Goal: Information Seeking & Learning: Find specific fact

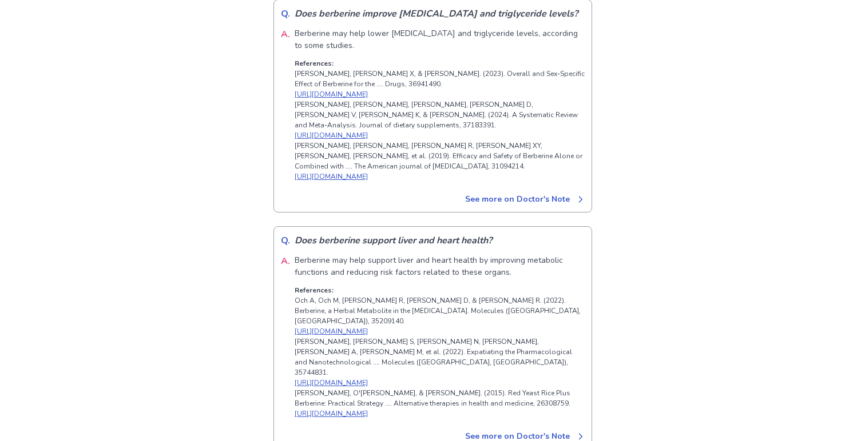
drag, startPoint x: 295, startPoint y: 222, endPoint x: 335, endPoint y: 222, distance: 40.0
drag, startPoint x: 344, startPoint y: 222, endPoint x: 368, endPoint y: 222, distance: 24.0
drag, startPoint x: 375, startPoint y: 222, endPoint x: 401, endPoint y: 222, distance: 26.3
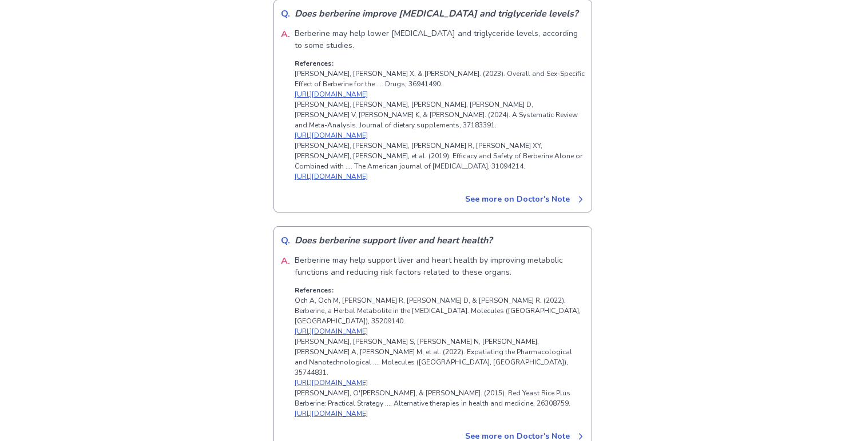
drag, startPoint x: 411, startPoint y: 221, endPoint x: 421, endPoint y: 221, distance: 10.9
drag, startPoint x: 404, startPoint y: 221, endPoint x: 428, endPoint y: 221, distance: 24.6
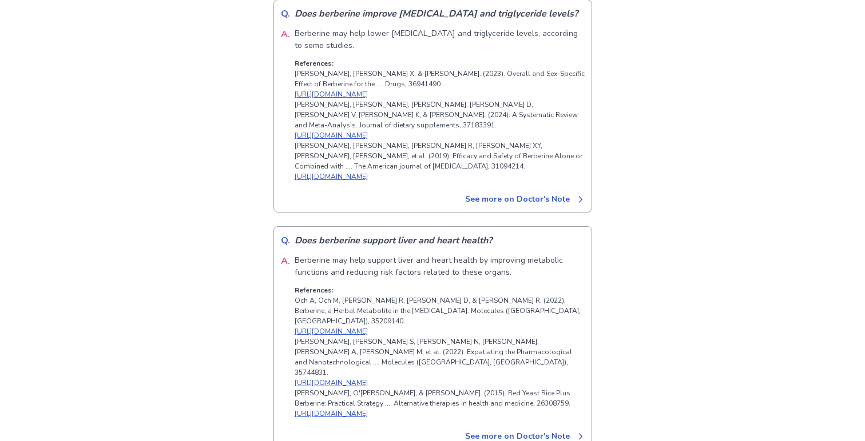
copy p "Albon L"
